Goal: Information Seeking & Learning: Learn about a topic

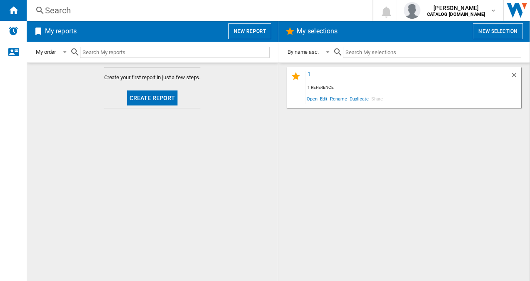
click at [77, 11] on div "Search" at bounding box center [198, 11] width 306 height 12
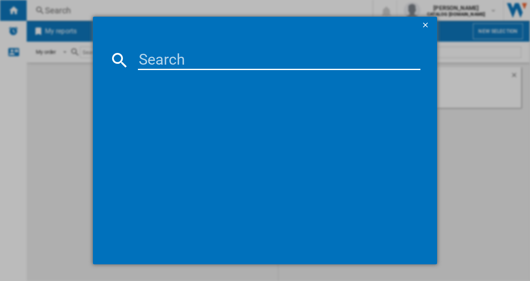
click at [163, 62] on input at bounding box center [279, 60] width 283 height 20
paste input "KFN96VPEAG"
type input "KFN96VPEAG"
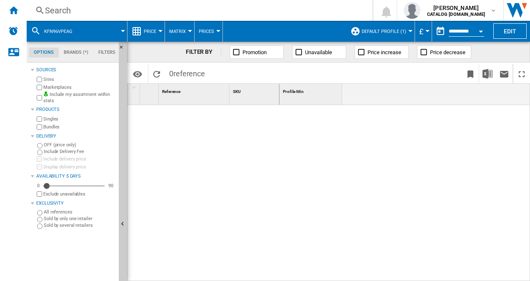
click at [387, 26] on button "Default profile (1)" at bounding box center [386, 31] width 49 height 21
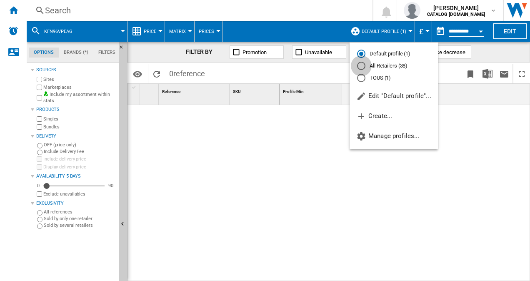
click at [364, 62] on div "All Retailers (38)" at bounding box center [361, 66] width 8 height 8
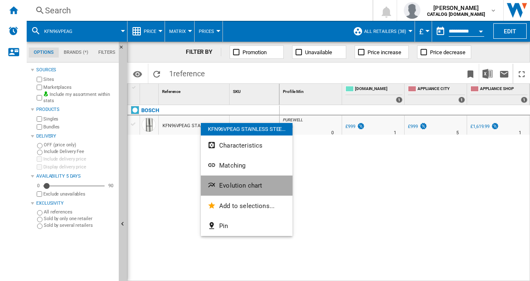
click at [241, 187] on span "Evolution chart" at bounding box center [240, 186] width 43 height 8
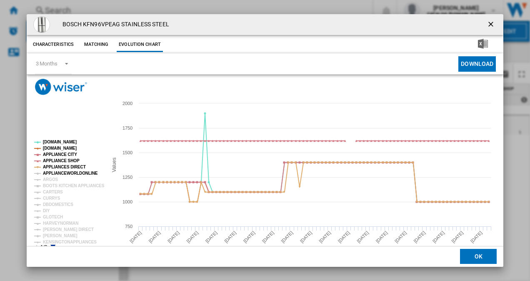
click at [50, 173] on tspan "APPLIANCEWORLDONLINE" at bounding box center [70, 173] width 55 height 5
click at [47, 177] on tspan "ARGOS" at bounding box center [50, 179] width 15 height 5
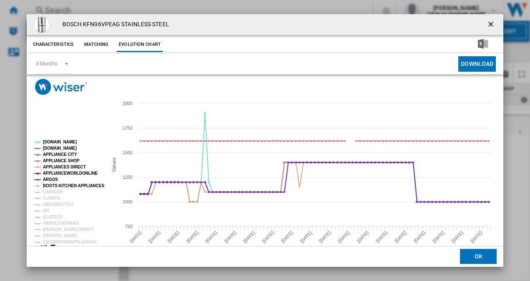
click at [53, 188] on tspan "BOOTS KITCHEN APPLIANCES" at bounding box center [74, 185] width 62 height 5
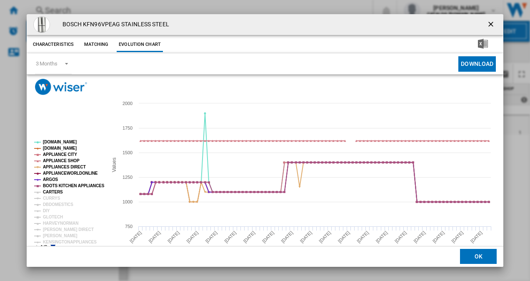
click at [51, 191] on tspan "CARTERS" at bounding box center [53, 192] width 20 height 5
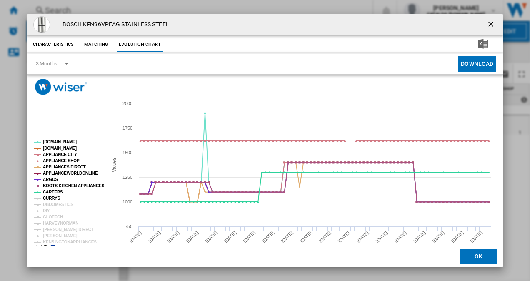
click at [50, 198] on tspan "CURRYS" at bounding box center [52, 198] width 18 height 5
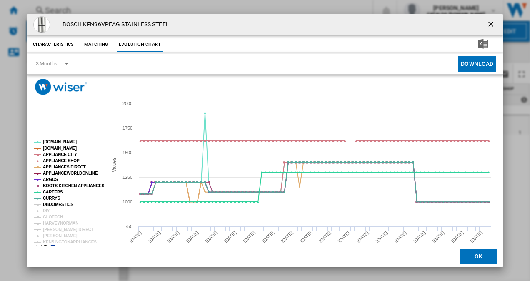
click at [52, 206] on tspan "DBDOMESTICS" at bounding box center [58, 204] width 30 height 5
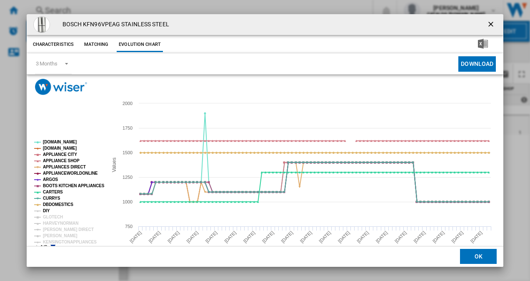
click at [46, 211] on tspan "DIY" at bounding box center [46, 210] width 7 height 5
click at [48, 215] on tspan "GLOTECH" at bounding box center [53, 217] width 20 height 5
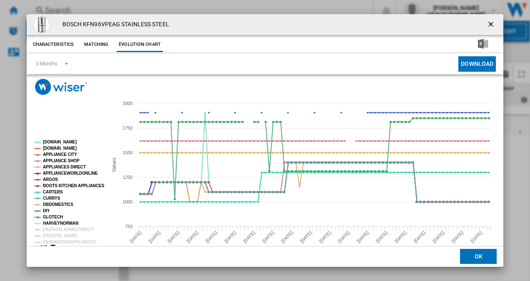
click at [54, 223] on tspan "HARVEYNORMAN" at bounding box center [60, 223] width 35 height 5
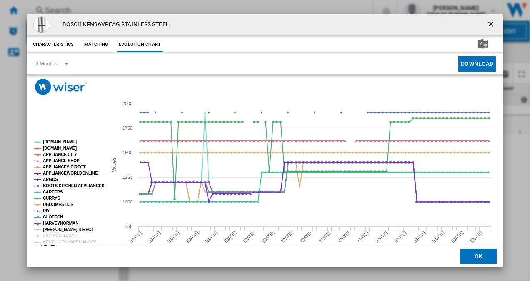
click at [55, 228] on tspan "[PERSON_NAME] DIRECT" at bounding box center [68, 229] width 51 height 5
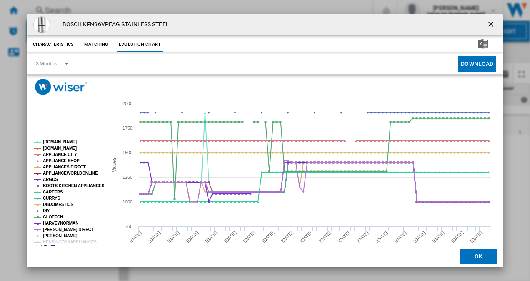
click at [54, 233] on tspan "[PERSON_NAME]" at bounding box center [60, 235] width 35 height 5
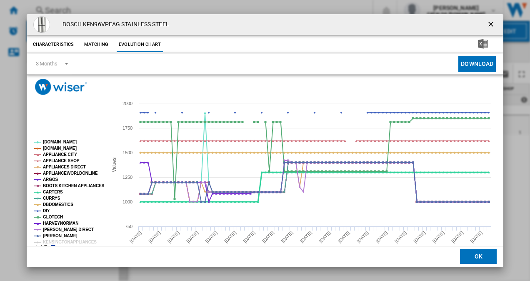
scroll to position [15, 0]
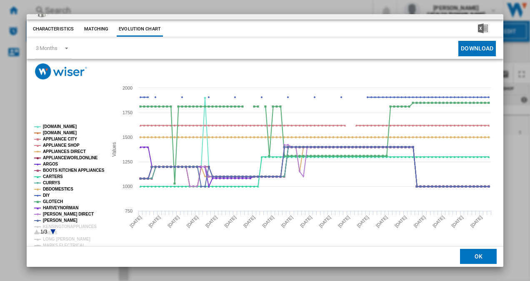
click at [52, 232] on icon "Product popup" at bounding box center [52, 231] width 5 height 5
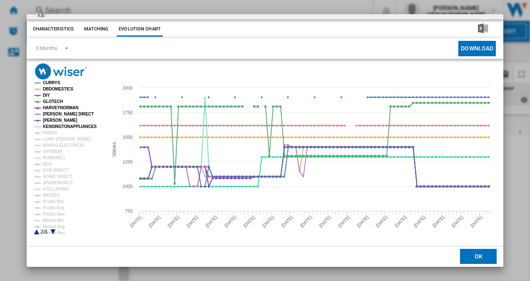
click at [62, 125] on tspan "KENSINGTONAPPLIANCES" at bounding box center [70, 126] width 54 height 5
click at [50, 130] on tspan "KNEES" at bounding box center [50, 132] width 14 height 5
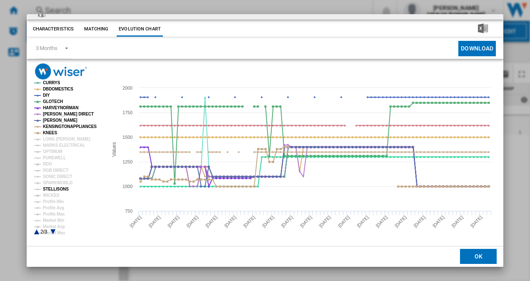
click at [47, 191] on tspan "STELLISONS" at bounding box center [56, 189] width 26 height 5
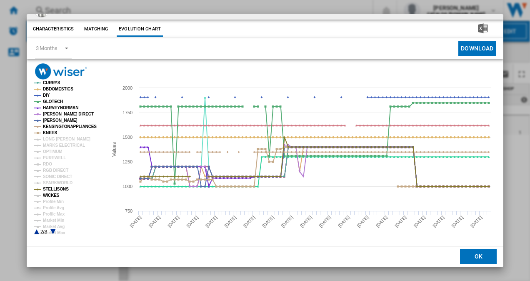
click at [48, 195] on tspan "WICKES" at bounding box center [51, 195] width 17 height 5
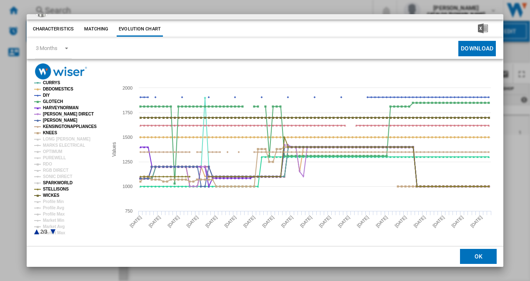
click at [55, 184] on tspan "SPARKWORLD" at bounding box center [58, 182] width 30 height 5
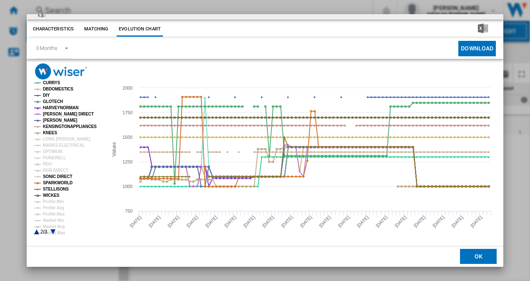
click at [54, 176] on tspan "SONIC DIRECT" at bounding box center [57, 176] width 29 height 5
click at [48, 171] on tspan "RGB DIRECT" at bounding box center [55, 170] width 25 height 5
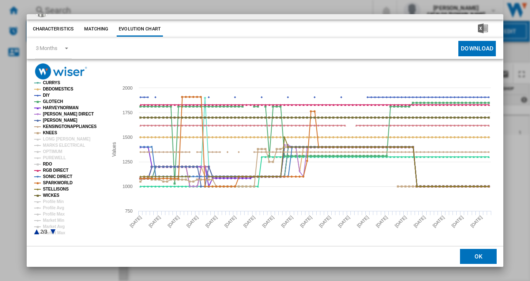
click at [48, 162] on tspan "RDO" at bounding box center [47, 164] width 9 height 5
click at [53, 152] on tspan "OPTIMUM" at bounding box center [53, 151] width 20 height 5
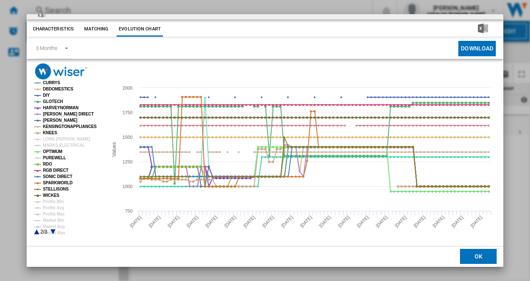
click at [51, 157] on tspan "PUREWELL" at bounding box center [54, 157] width 23 height 5
click at [55, 144] on tspan "MARKS ELECTRICAL" at bounding box center [64, 145] width 42 height 5
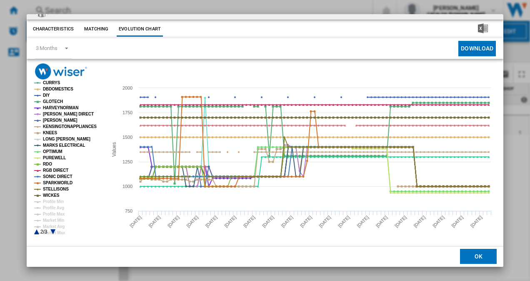
click at [55, 139] on tspan "LONG [PERSON_NAME]" at bounding box center [67, 139] width 48 height 5
click at [55, 219] on tspan "Market Min" at bounding box center [53, 220] width 21 height 5
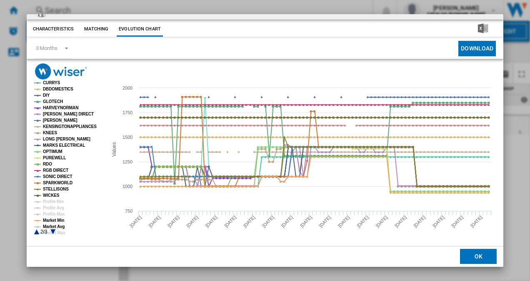
click at [55, 225] on tspan "Market Avg" at bounding box center [54, 226] width 22 height 5
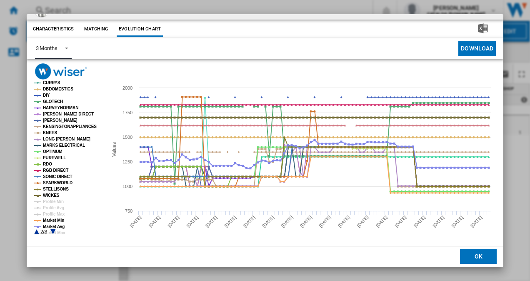
click at [66, 51] on span "Product popup" at bounding box center [64, 48] width 10 height 8
click at [61, 68] on md-option "6 Months" at bounding box center [57, 69] width 57 height 20
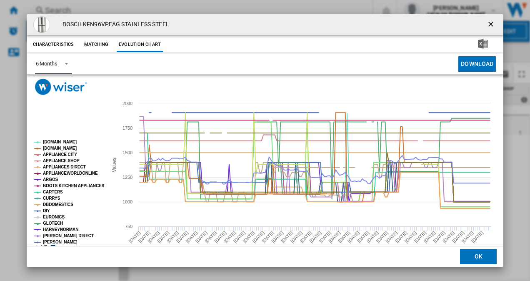
click at [52, 216] on tspan "EURONICS" at bounding box center [54, 217] width 22 height 5
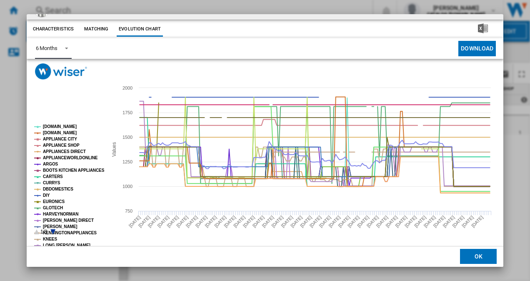
click at [52, 230] on icon "Product popup" at bounding box center [52, 231] width 5 height 5
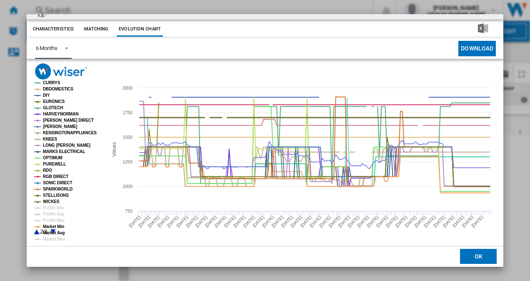
click at [53, 201] on tspan "WICKES" at bounding box center [51, 201] width 17 height 5
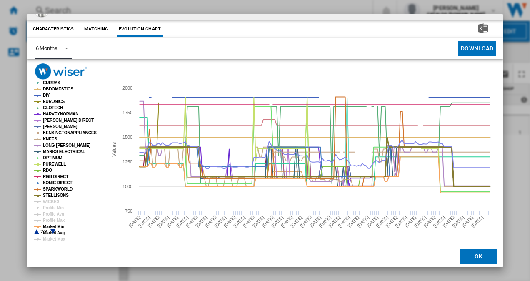
click at [53, 193] on tspan "STELLISONS" at bounding box center [56, 195] width 26 height 5
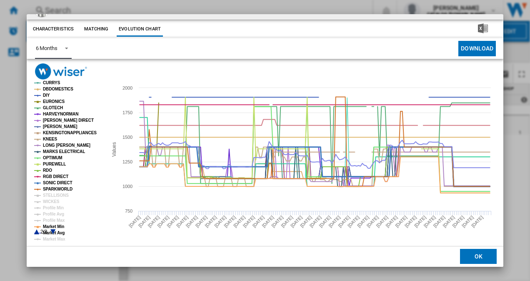
click at [54, 183] on tspan "SONIC DIRECT" at bounding box center [57, 182] width 29 height 5
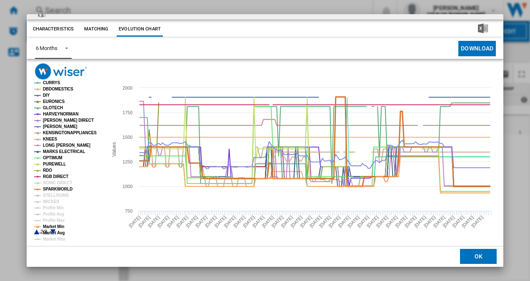
click at [54, 187] on tspan "SPARKWORLD" at bounding box center [58, 189] width 30 height 5
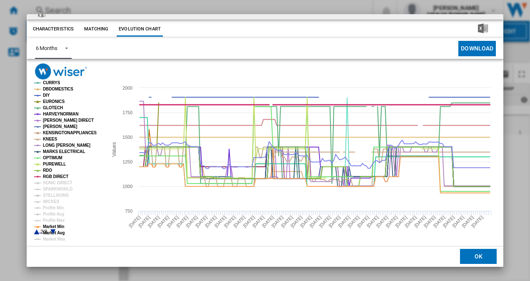
click at [53, 176] on tspan "RGB DIRECT" at bounding box center [55, 176] width 25 height 5
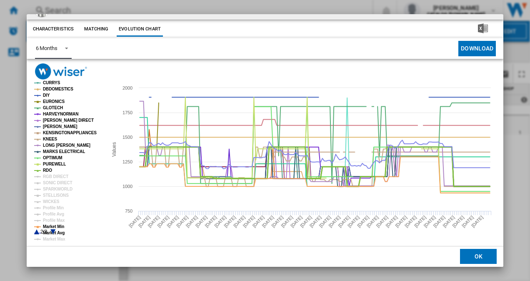
click at [45, 171] on tspan "RDO" at bounding box center [47, 170] width 9 height 5
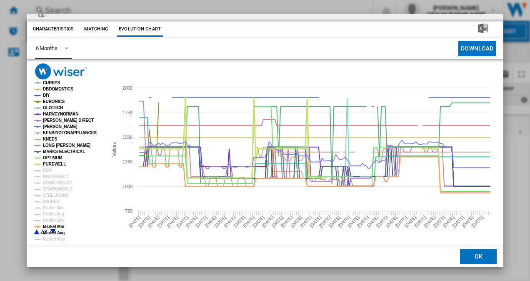
click at [51, 162] on tspan "PUREWELL" at bounding box center [54, 164] width 23 height 5
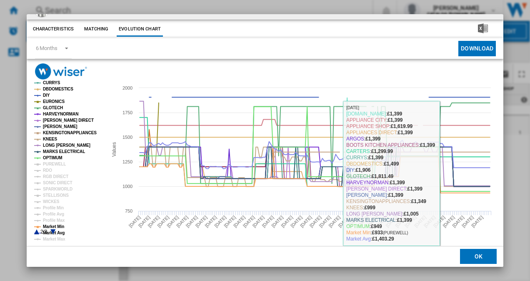
click at [467, 254] on button "OK" at bounding box center [478, 256] width 37 height 15
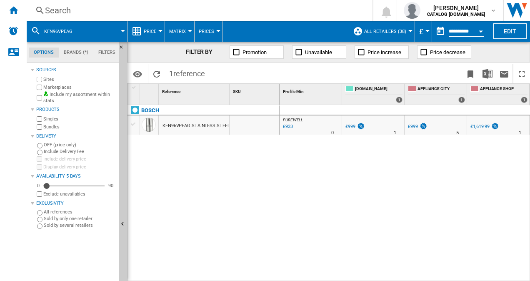
click at [173, 7] on div "Search" at bounding box center [198, 11] width 306 height 12
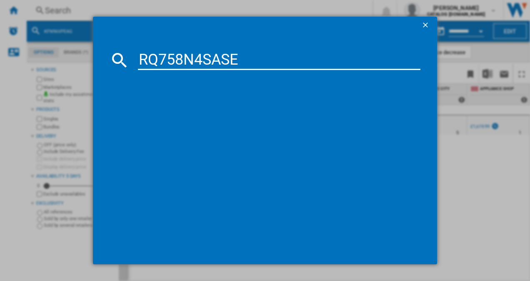
type input "RQ758N4SASE"
click at [246, 58] on input "RQ758N4SASE" at bounding box center [279, 60] width 283 height 20
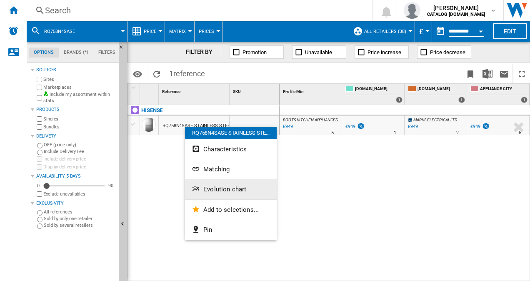
click at [218, 190] on span "Evolution chart" at bounding box center [224, 189] width 43 height 8
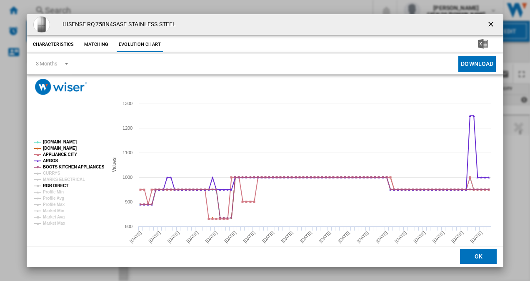
click at [48, 183] on tspan "RGB DIRECT" at bounding box center [55, 185] width 25 height 5
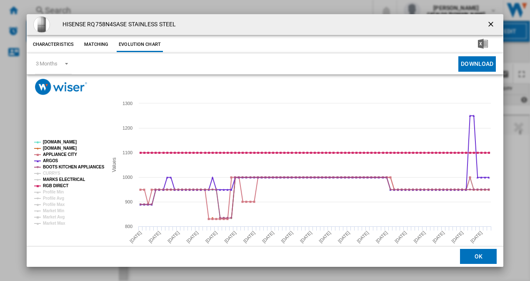
click at [50, 177] on tspan "MARKS ELECTRICAL" at bounding box center [64, 179] width 42 height 5
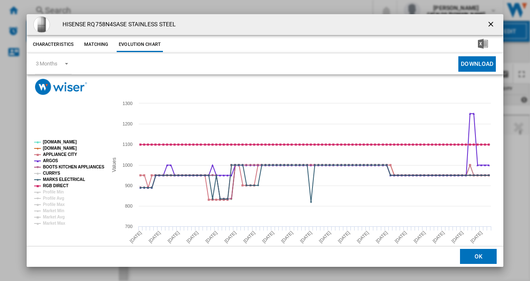
click at [48, 172] on tspan "CURRYS" at bounding box center [52, 173] width 18 height 5
click at [60, 65] on span "Product popup" at bounding box center [64, 63] width 10 height 8
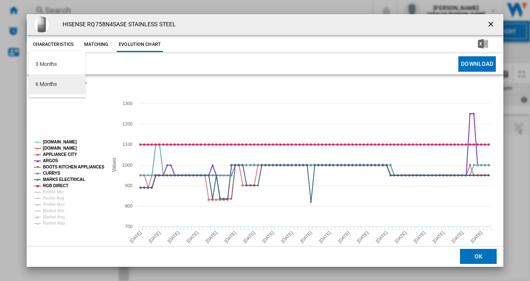
click at [57, 84] on div "6 Months" at bounding box center [46, 84] width 22 height 8
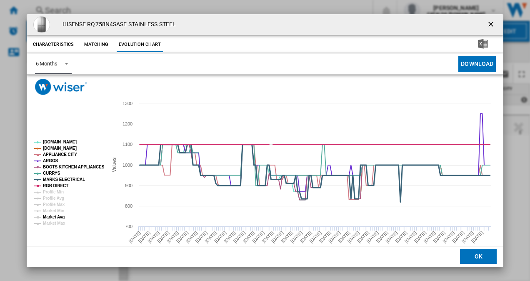
click at [61, 216] on tspan "Market Avg" at bounding box center [54, 217] width 22 height 5
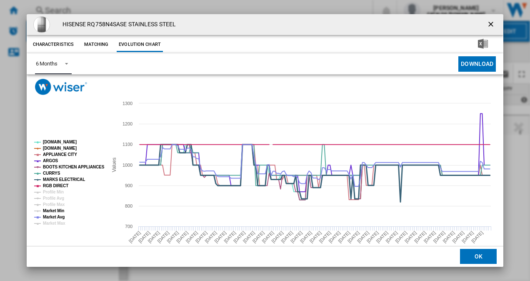
click at [53, 209] on tspan "Market Min" at bounding box center [53, 210] width 21 height 5
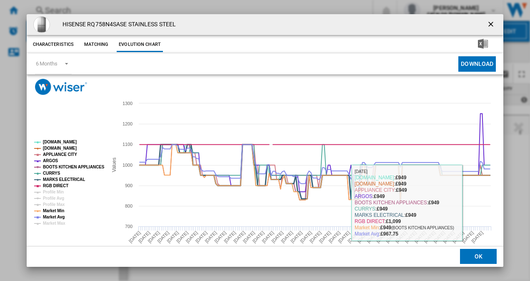
click at [474, 254] on button "OK" at bounding box center [478, 256] width 37 height 15
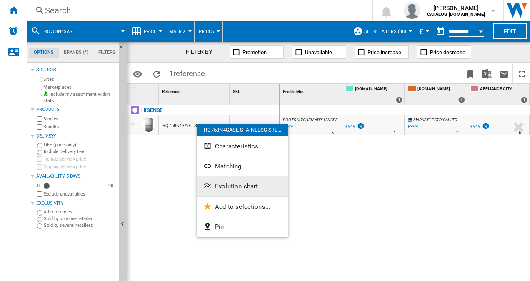
click at [248, 188] on span "Evolution chart" at bounding box center [236, 187] width 43 height 8
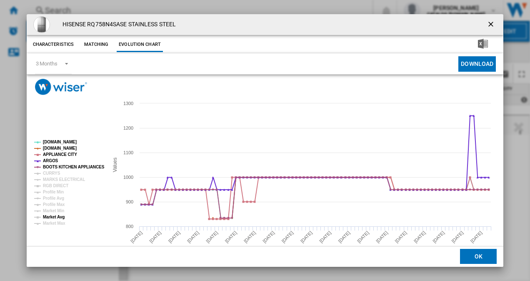
click at [58, 217] on tspan "Market Avg" at bounding box center [54, 217] width 22 height 5
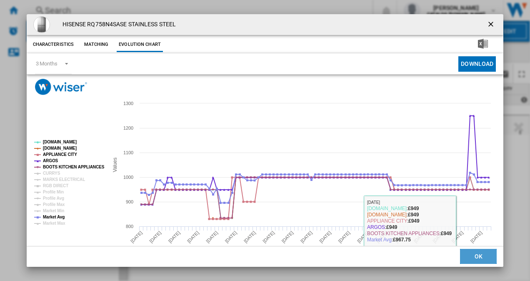
click at [468, 253] on button "OK" at bounding box center [478, 256] width 37 height 15
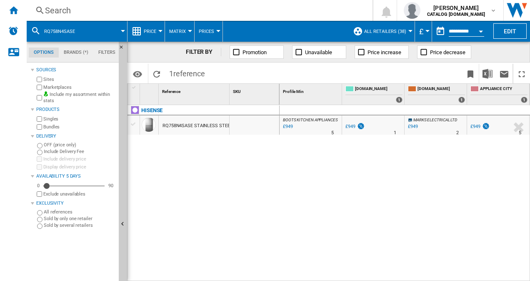
click at [169, 11] on div "Search" at bounding box center [198, 11] width 306 height 12
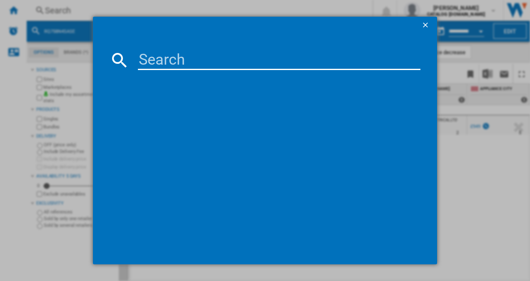
click at [163, 58] on input at bounding box center [279, 60] width 283 height 20
type input "GSLC40PYPE"
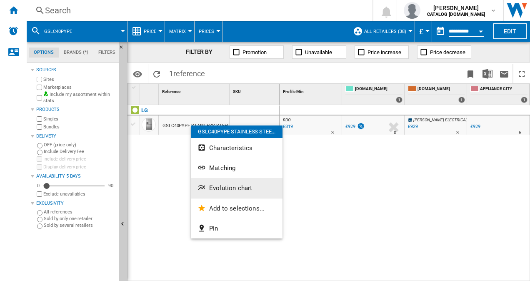
click at [237, 194] on button "Evolution chart" at bounding box center [237, 188] width 92 height 20
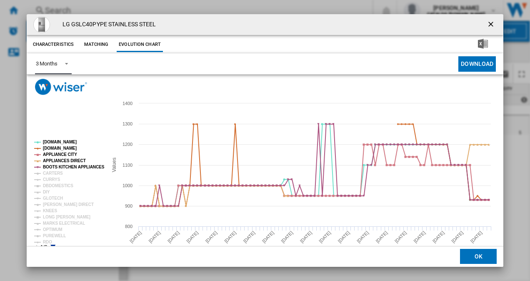
click at [56, 60] on div "3 Months" at bounding box center [47, 63] width 22 height 6
click at [58, 85] on md-option "6 Months" at bounding box center [57, 84] width 57 height 20
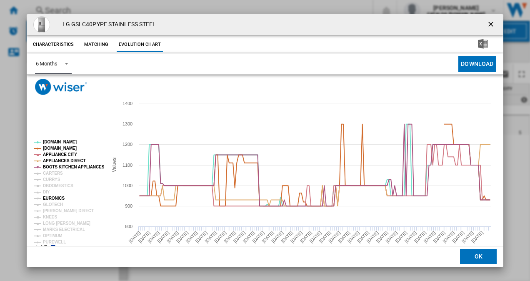
scroll to position [15, 0]
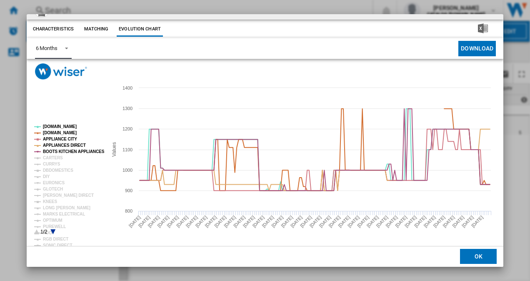
click at [51, 230] on icon "Product popup" at bounding box center [52, 231] width 5 height 5
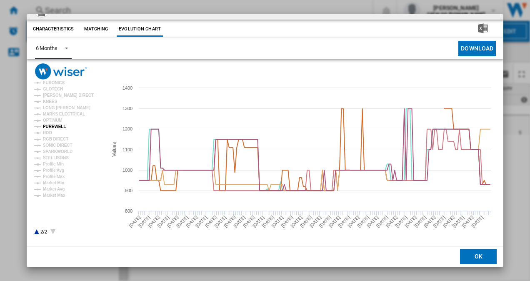
click at [48, 126] on tspan "PUREWELL" at bounding box center [54, 126] width 23 height 5
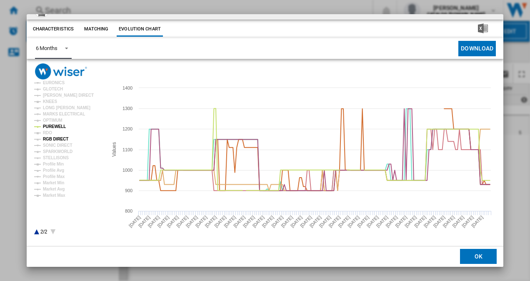
click at [45, 137] on tspan "RGB DIRECT" at bounding box center [55, 139] width 25 height 5
click at [45, 131] on tspan "RDO" at bounding box center [47, 132] width 9 height 5
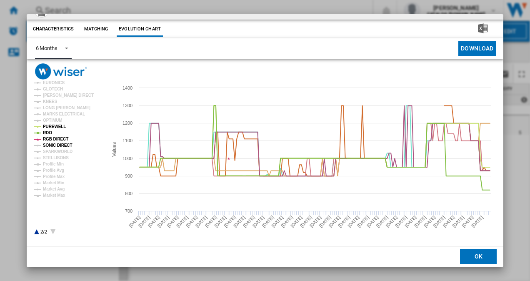
click at [55, 143] on tspan "SONIC DIRECT" at bounding box center [57, 145] width 29 height 5
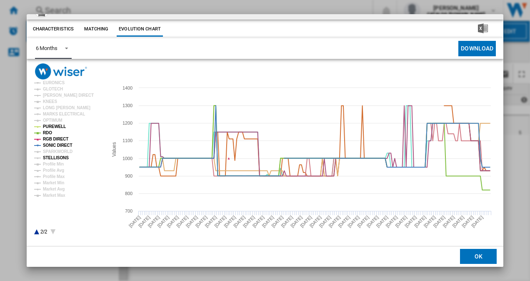
click at [53, 155] on tspan "STELLISONS" at bounding box center [56, 157] width 26 height 5
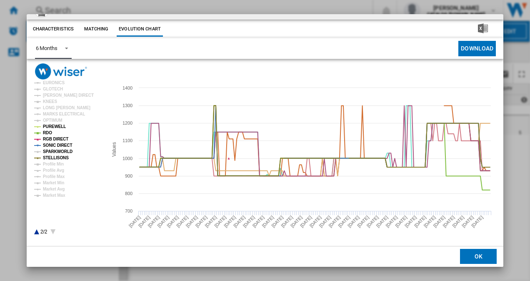
click at [56, 151] on tspan "SPARKWORLD" at bounding box center [58, 151] width 30 height 5
click at [60, 184] on tspan "Market Min" at bounding box center [53, 182] width 21 height 5
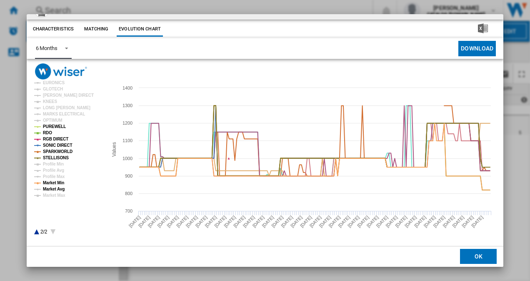
click at [55, 188] on tspan "Market Avg" at bounding box center [54, 189] width 22 height 5
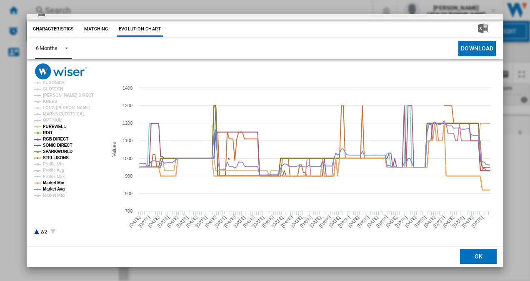
click at [36, 232] on icon "Product popup" at bounding box center [36, 231] width 5 height 5
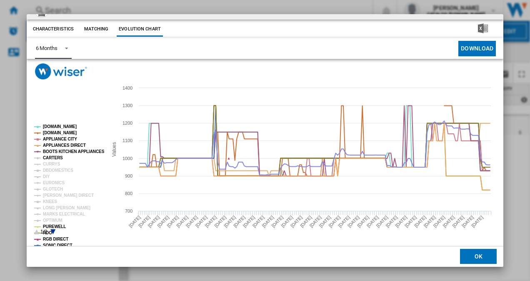
click at [58, 157] on tspan "CARTERS" at bounding box center [53, 157] width 20 height 5
click at [54, 163] on tspan "CURRYS" at bounding box center [52, 164] width 18 height 5
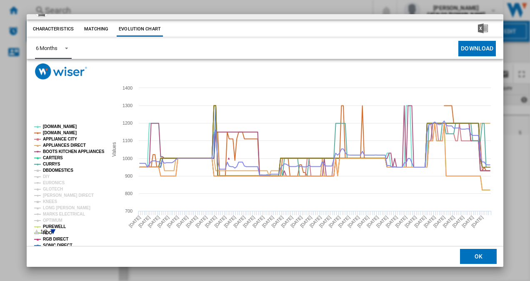
click at [54, 173] on tspan "DBDOMESTICS" at bounding box center [58, 170] width 30 height 5
click at [43, 177] on tspan "DIY" at bounding box center [46, 176] width 7 height 5
click at [46, 185] on tspan "EURONICS" at bounding box center [54, 182] width 22 height 5
click at [47, 188] on tspan "GLOTECH" at bounding box center [53, 189] width 20 height 5
click at [50, 195] on tspan "[PERSON_NAME] DIRECT" at bounding box center [68, 195] width 51 height 5
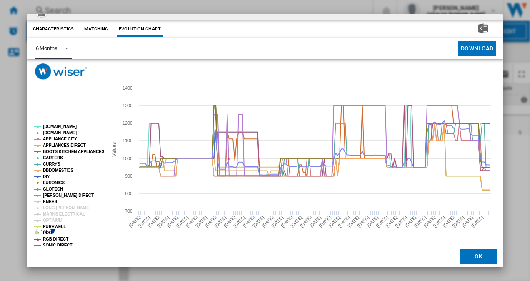
click at [48, 199] on tspan "KNEES" at bounding box center [50, 201] width 14 height 5
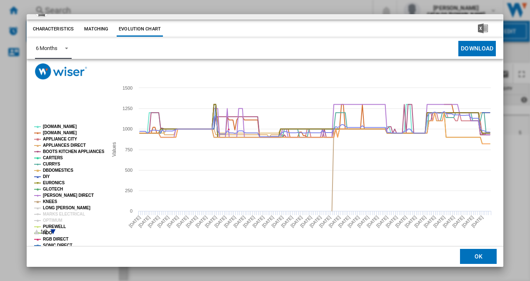
click at [53, 208] on tspan "LONG [PERSON_NAME]" at bounding box center [67, 207] width 48 height 5
click at [53, 214] on tspan "MARKS ELECTRICAL" at bounding box center [64, 214] width 42 height 5
click at [52, 220] on tspan "OPTIMUM" at bounding box center [53, 220] width 20 height 5
click at [468, 261] on button "OK" at bounding box center [478, 256] width 37 height 15
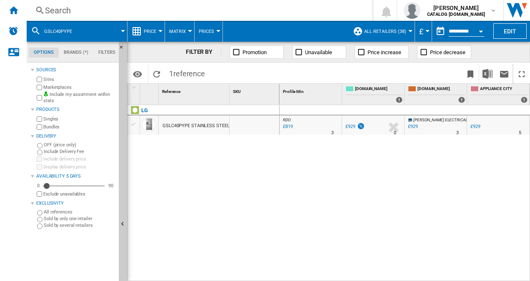
click at [137, 10] on div "Search" at bounding box center [198, 11] width 306 height 12
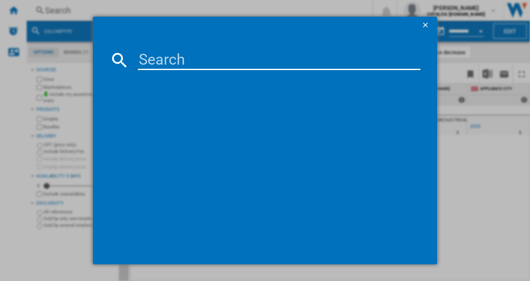
type input "HFR79F19EFGK"
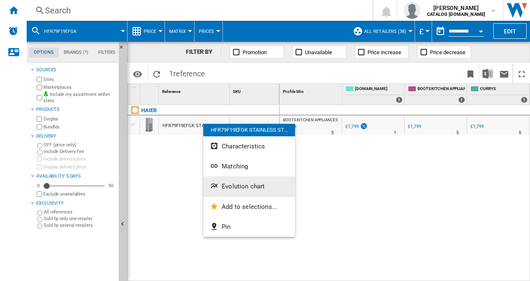
click at [231, 186] on span "Evolution chart" at bounding box center [243, 187] width 43 height 8
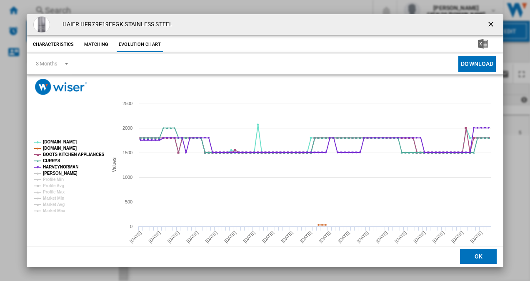
click at [57, 172] on tspan "[PERSON_NAME]" at bounding box center [60, 173] width 35 height 5
click at [50, 205] on tspan "Market Avg" at bounding box center [54, 204] width 22 height 5
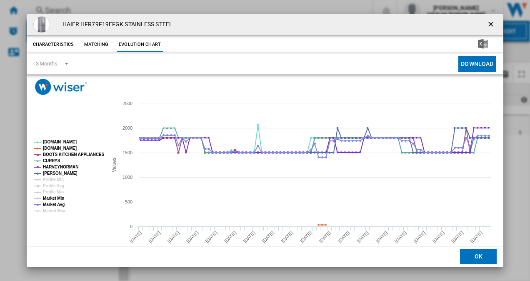
click at [52, 199] on tspan "Market Min" at bounding box center [53, 198] width 21 height 5
